Goal: Answer question/provide support

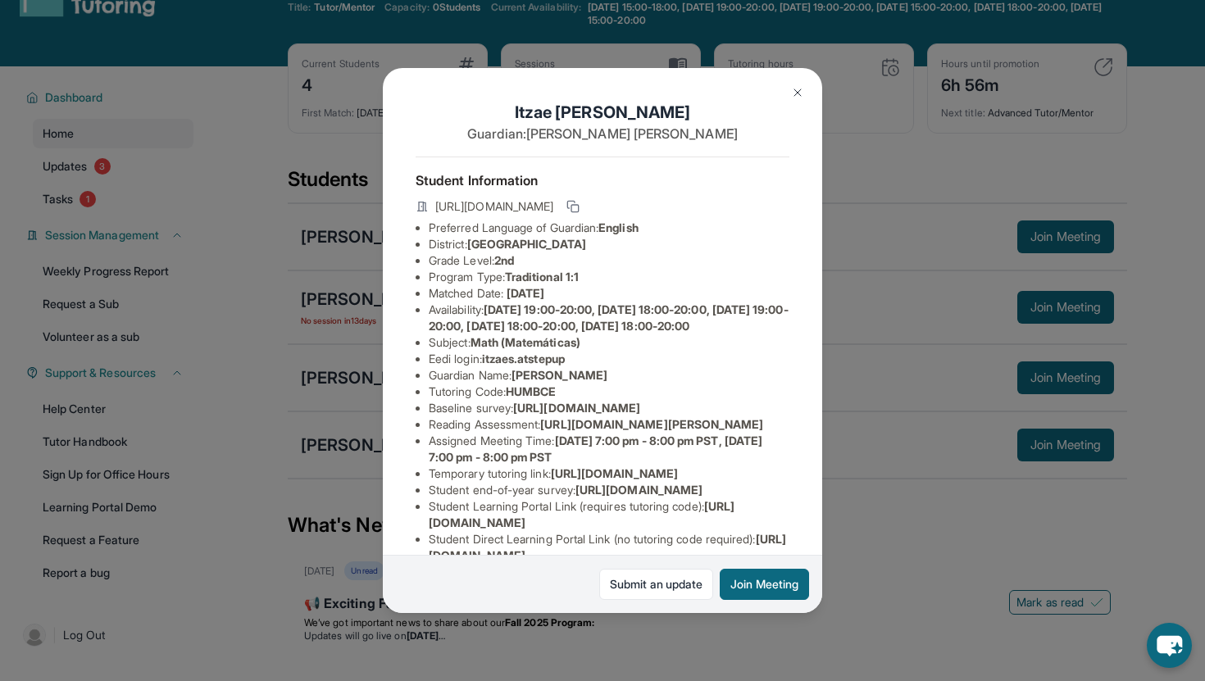
scroll to position [52, 0]
click at [855, 514] on div "[PERSON_NAME] Guardian: [PERSON_NAME] Student Information [URL][DOMAIN_NAME] Pr…" at bounding box center [602, 340] width 1205 height 681
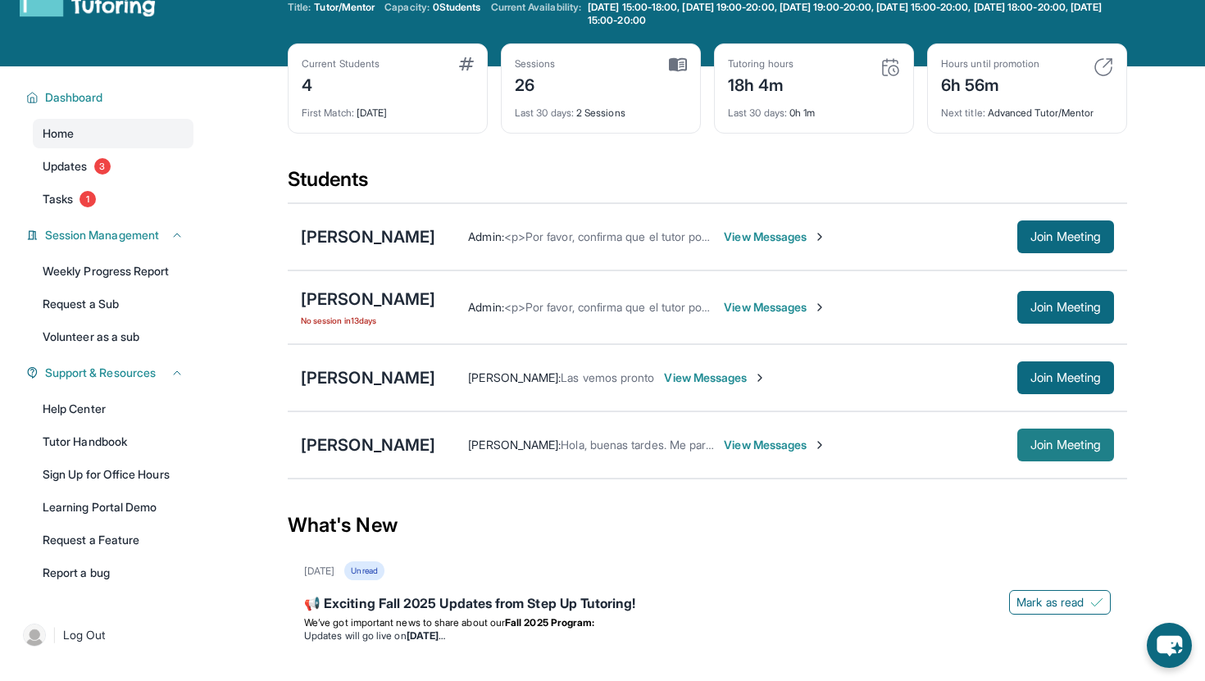
click at [1080, 435] on button "Join Meeting" at bounding box center [1065, 445] width 97 height 33
click at [373, 448] on div "[PERSON_NAME]" at bounding box center [368, 445] width 134 height 23
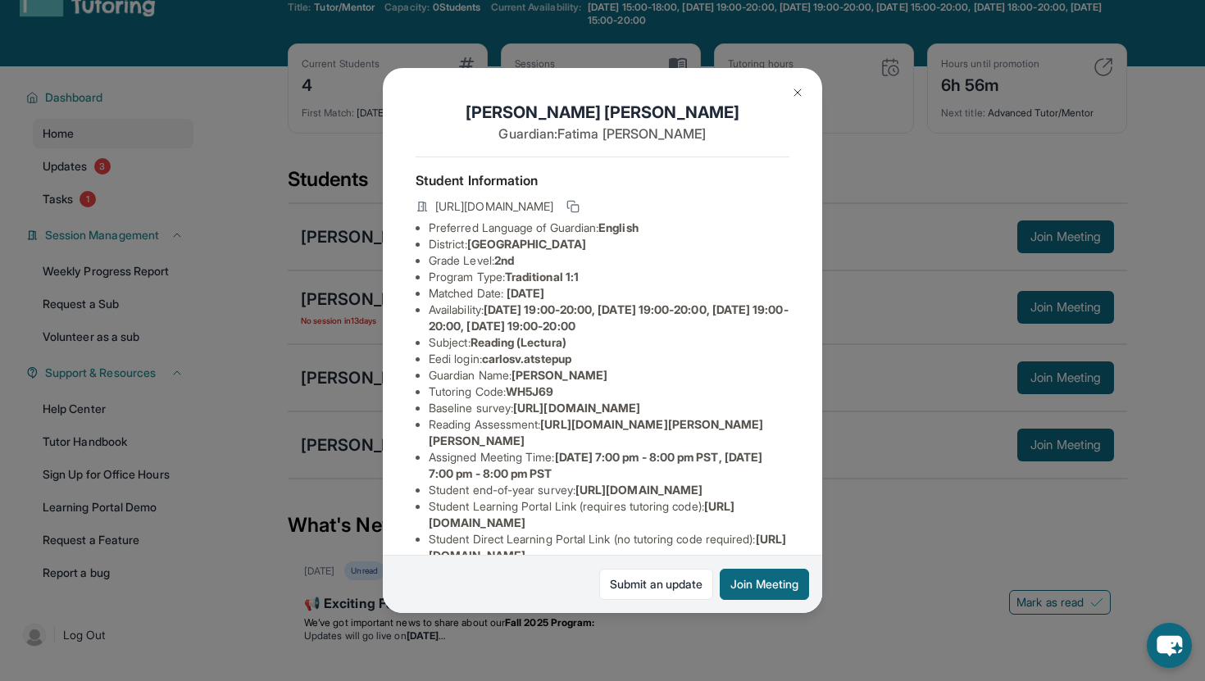
click at [797, 98] on img at bounding box center [797, 92] width 13 height 13
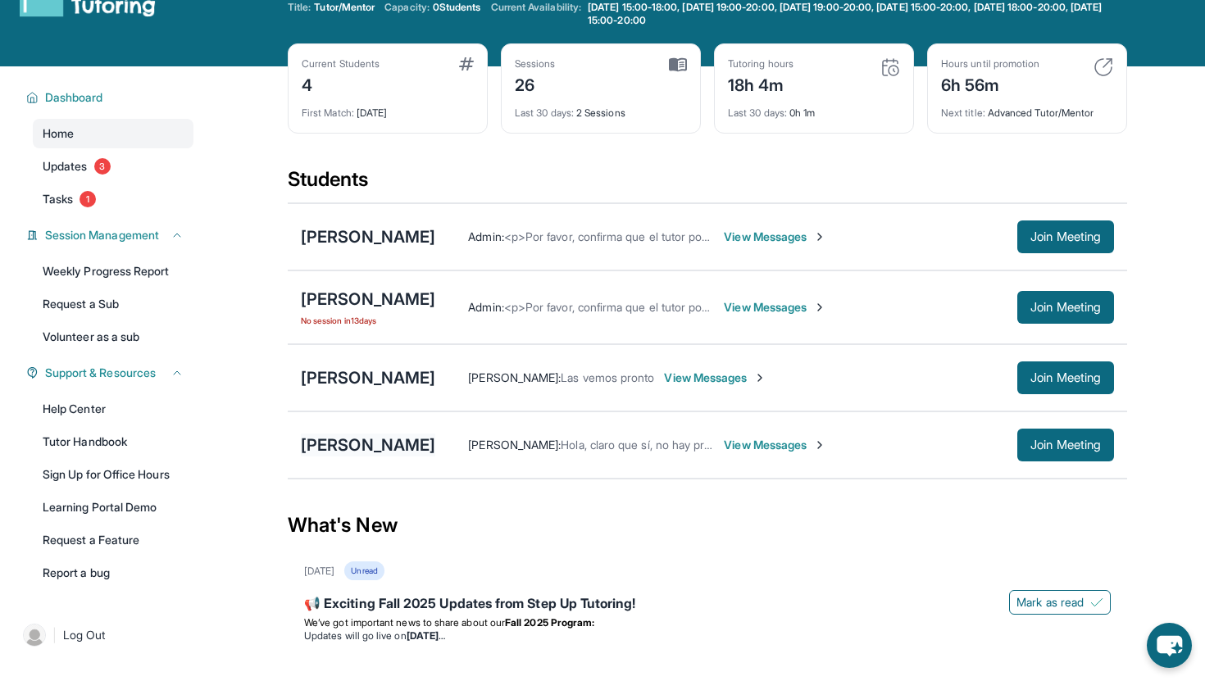
click at [331, 449] on div "[PERSON_NAME]" at bounding box center [368, 445] width 134 height 23
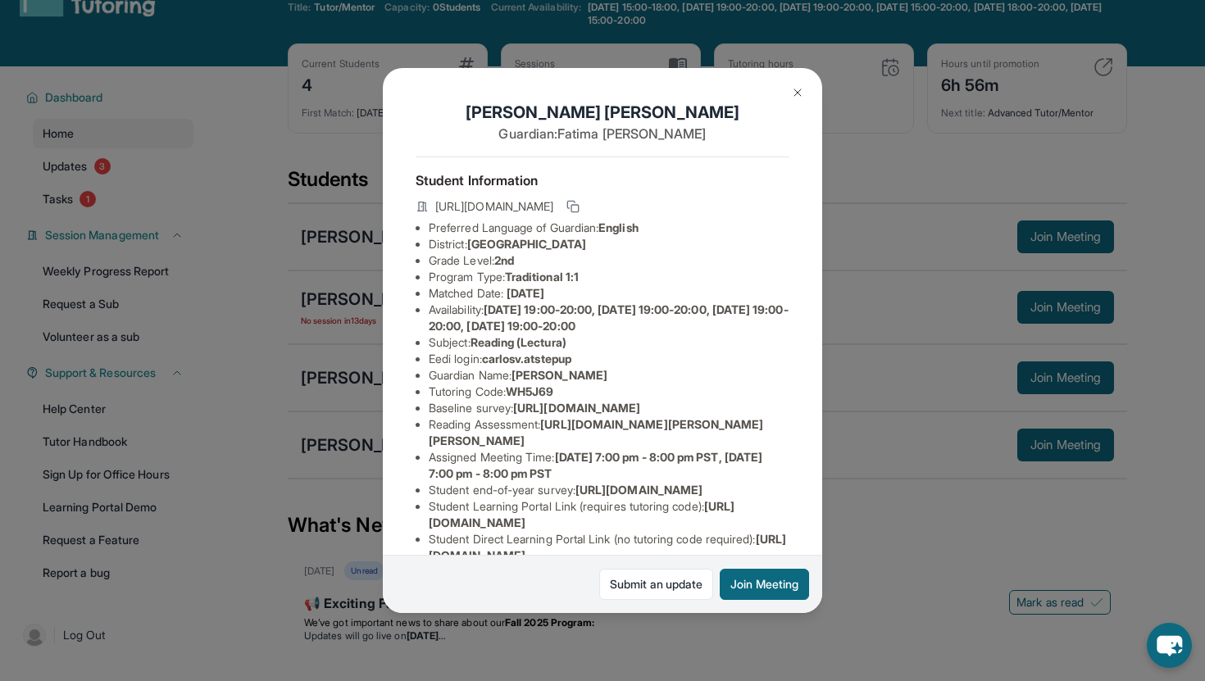
click at [862, 532] on div "[PERSON_NAME] Guardian: [PERSON_NAME] Student Information [URL][DOMAIN_NAME] Pr…" at bounding box center [602, 340] width 1205 height 681
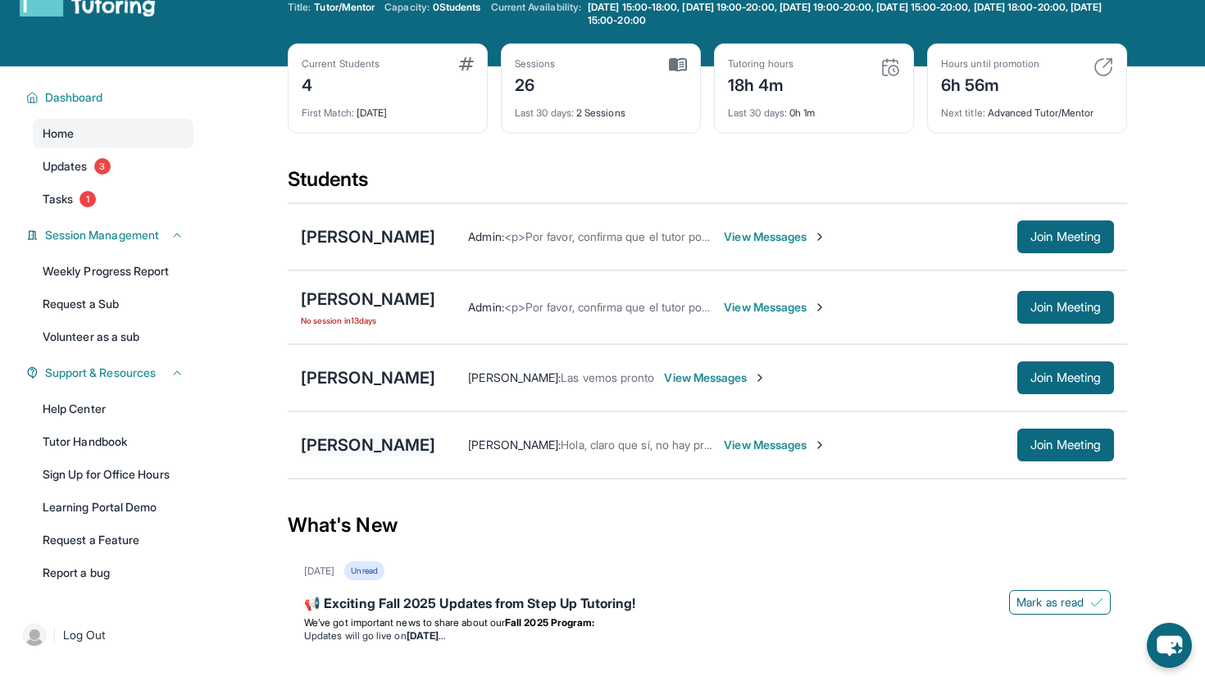
click at [356, 446] on div "[PERSON_NAME]" at bounding box center [368, 445] width 134 height 23
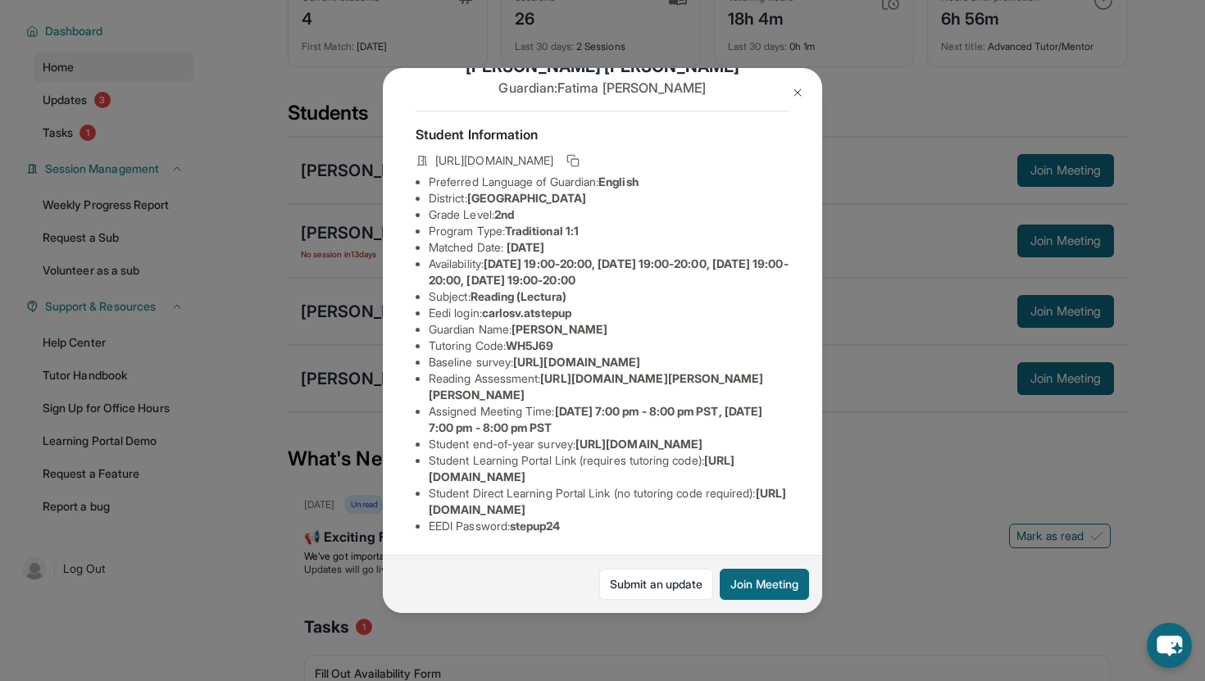
scroll to position [161, 0]
drag, startPoint x: 729, startPoint y: 514, endPoint x: 427, endPoint y: 505, distance: 301.7
click at [427, 505] on ul "Preferred Language of Guardian: English District: [GEOGRAPHIC_DATA] Unified Sch…" at bounding box center [603, 354] width 374 height 361
copy span "[URL][DOMAIN_NAME]"
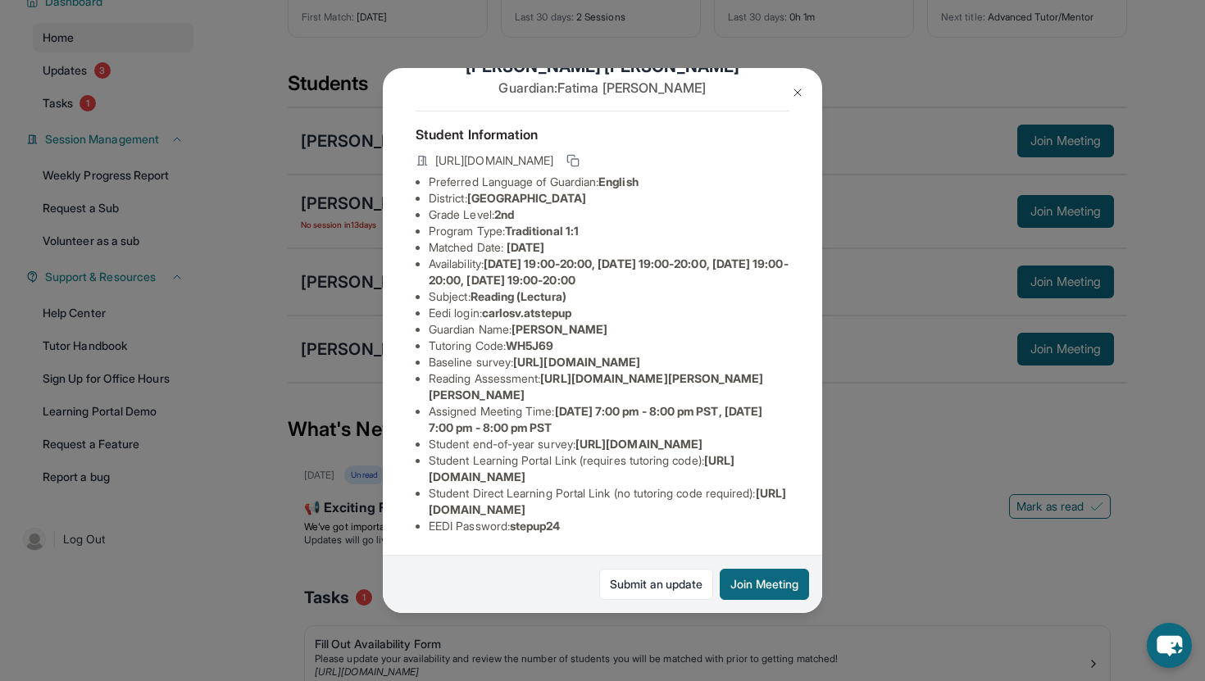
scroll to position [59, 0]
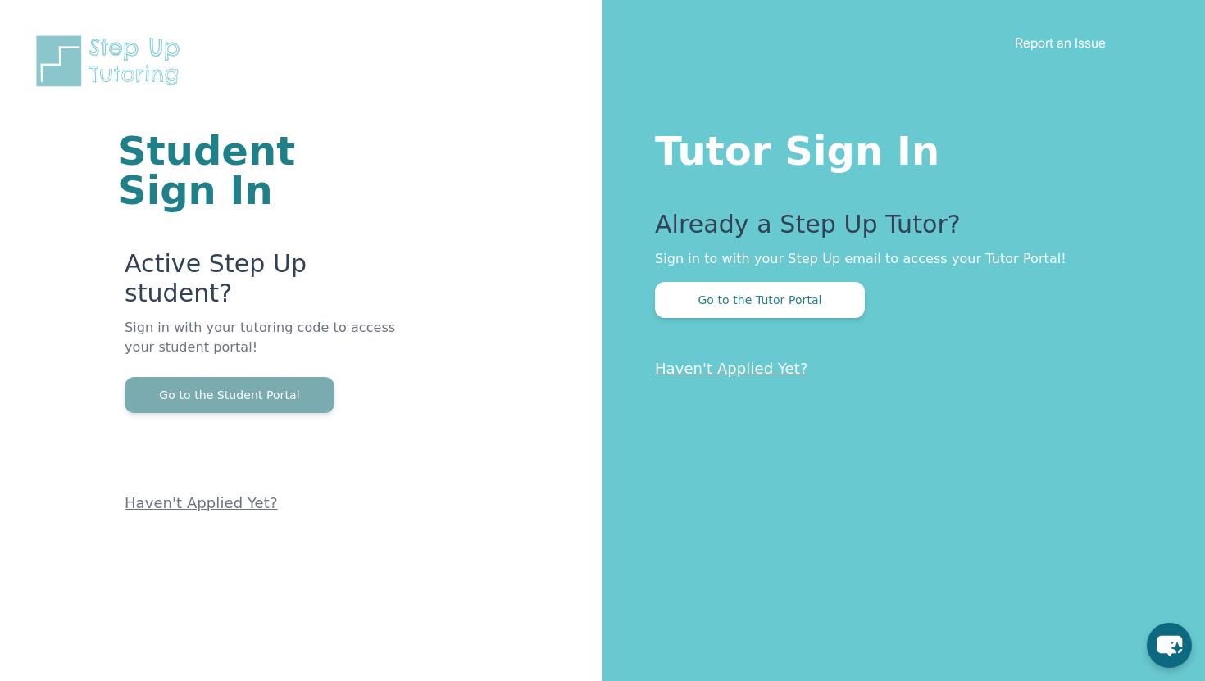
click at [322, 377] on button "Go to the Student Portal" at bounding box center [230, 395] width 210 height 36
